Goal: Information Seeking & Learning: Learn about a topic

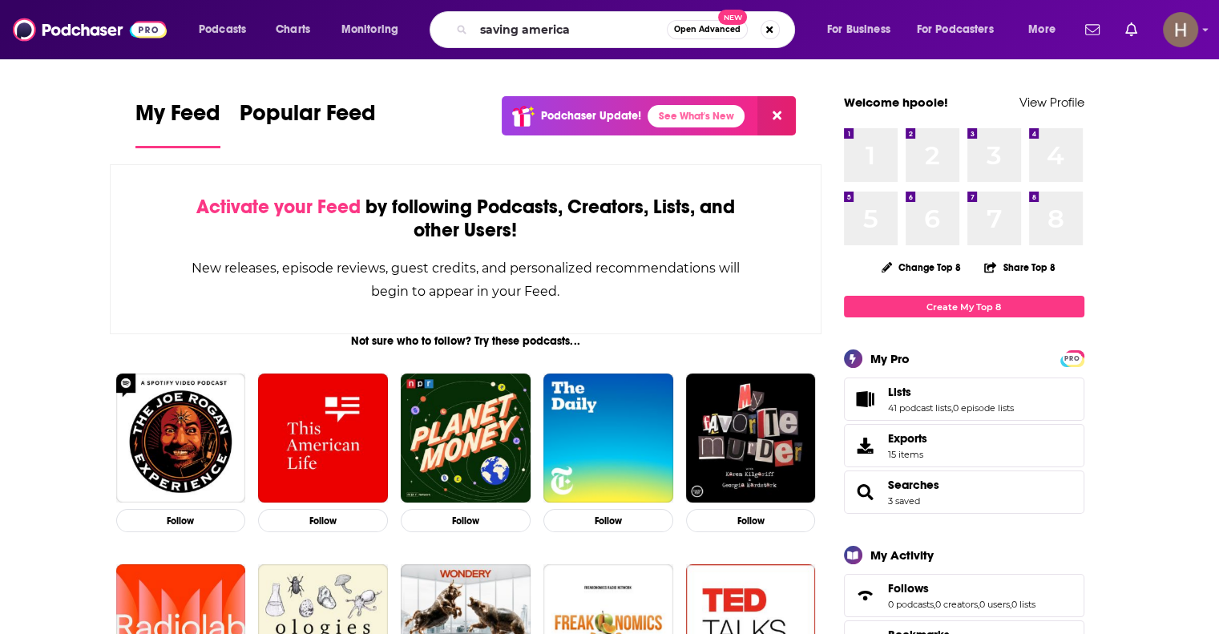
type input "saving america"
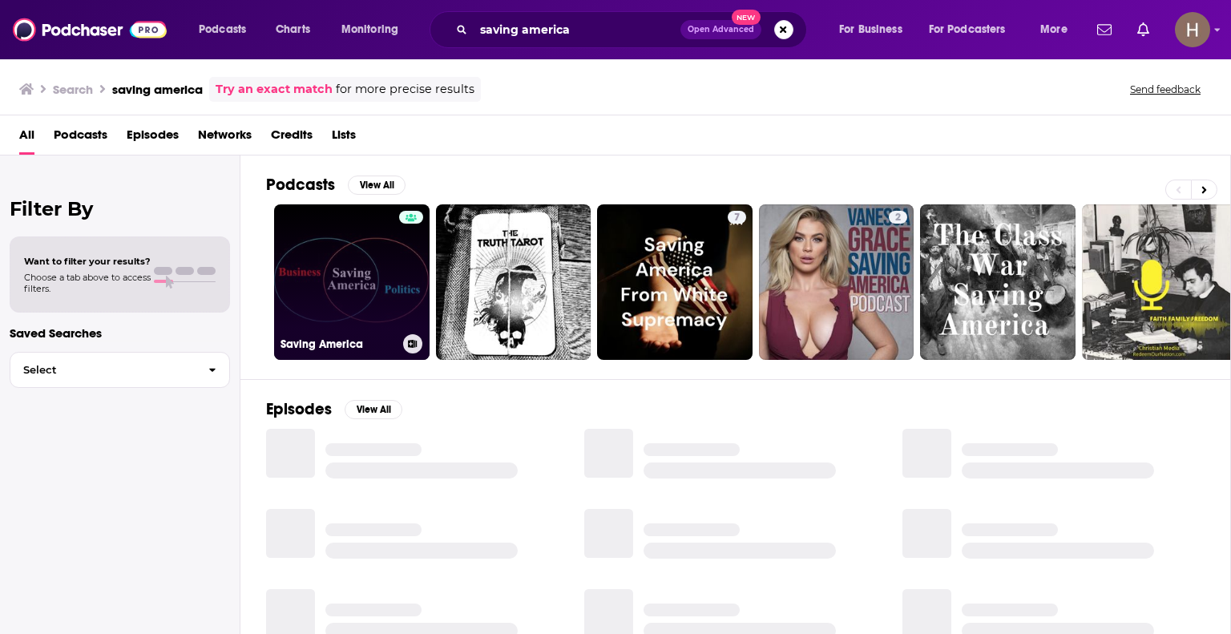
click at [392, 294] on link "Saving America" at bounding box center [352, 282] width 156 height 156
